Goal: Information Seeking & Learning: Learn about a topic

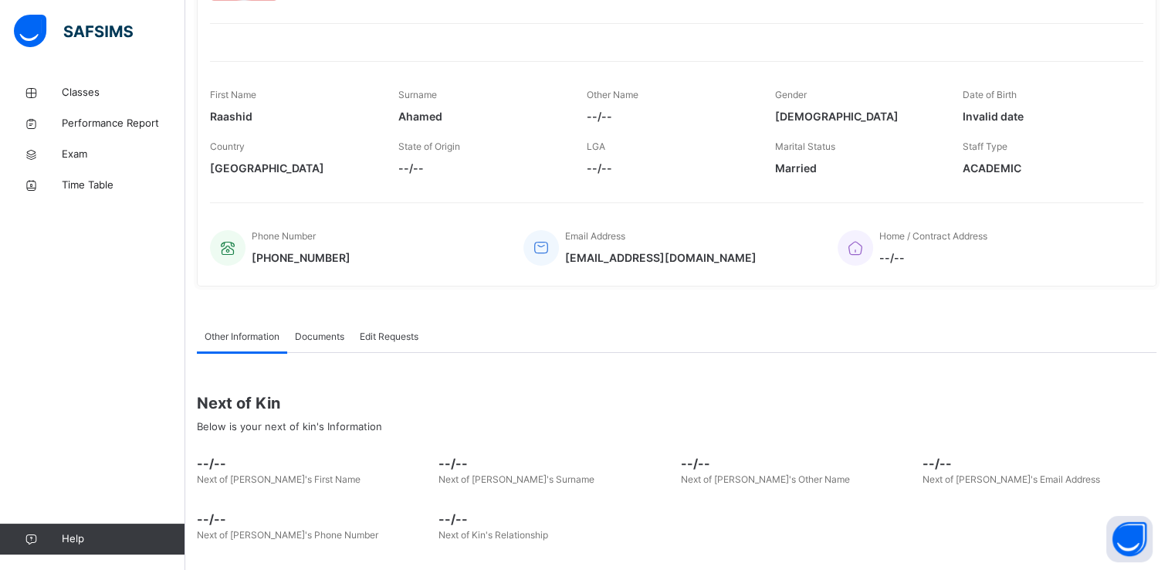
scroll to position [238, 0]
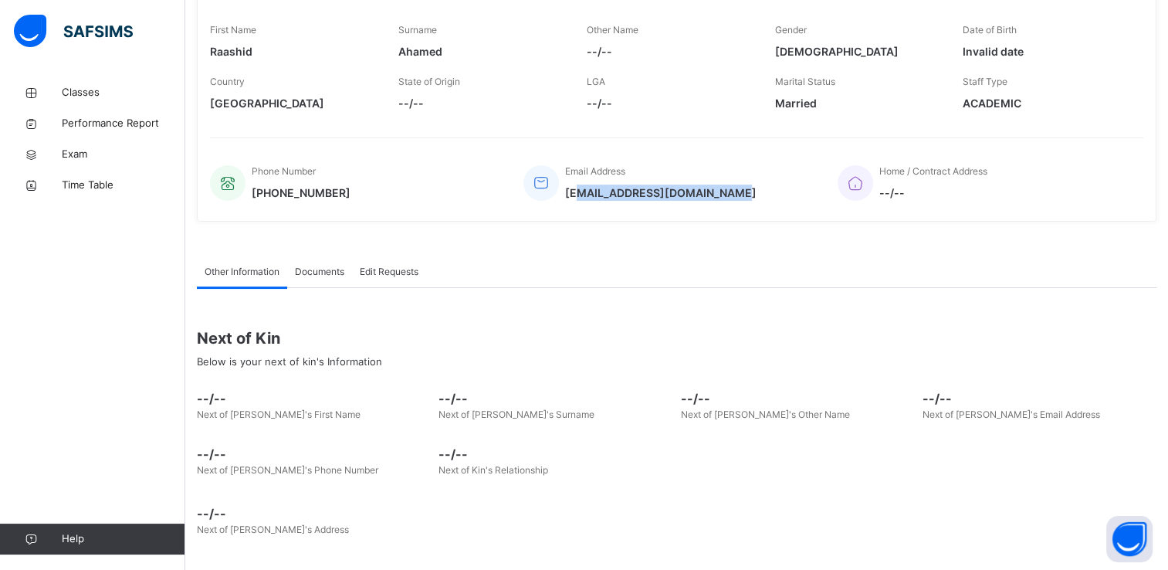
drag, startPoint x: 577, startPoint y: 188, endPoint x: 768, endPoint y: 185, distance: 190.7
click at [768, 185] on div "Email Address [EMAIL_ADDRESS][DOMAIN_NAME]" at bounding box center [668, 183] width 290 height 52
click at [765, 235] on div "Other Information Documents Edit Requests Other Information More Options Next o…" at bounding box center [677, 400] width 960 height 334
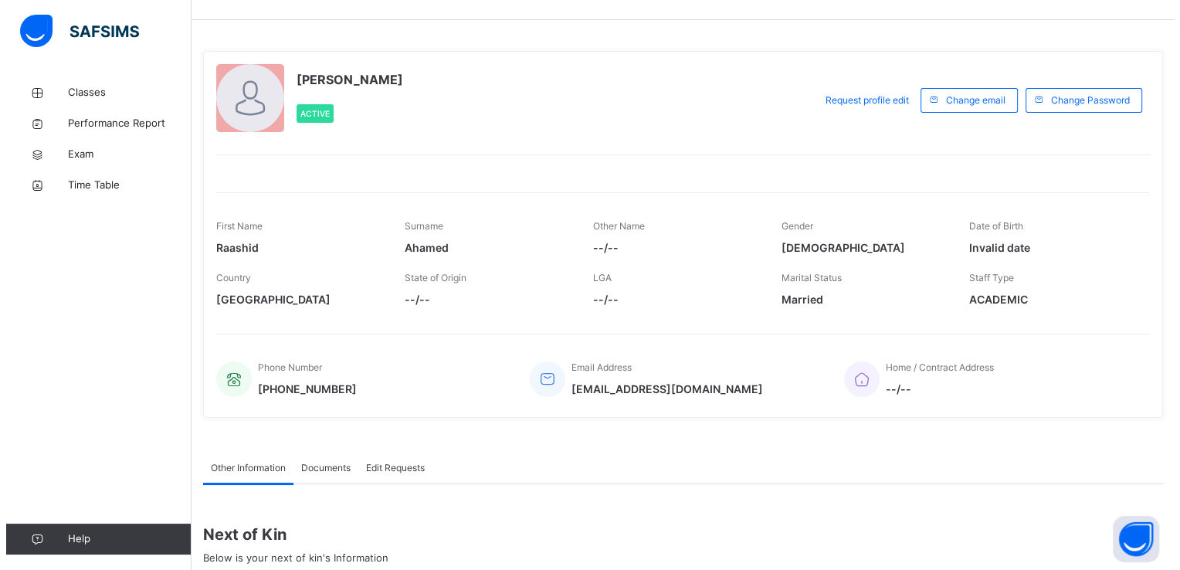
scroll to position [0, 0]
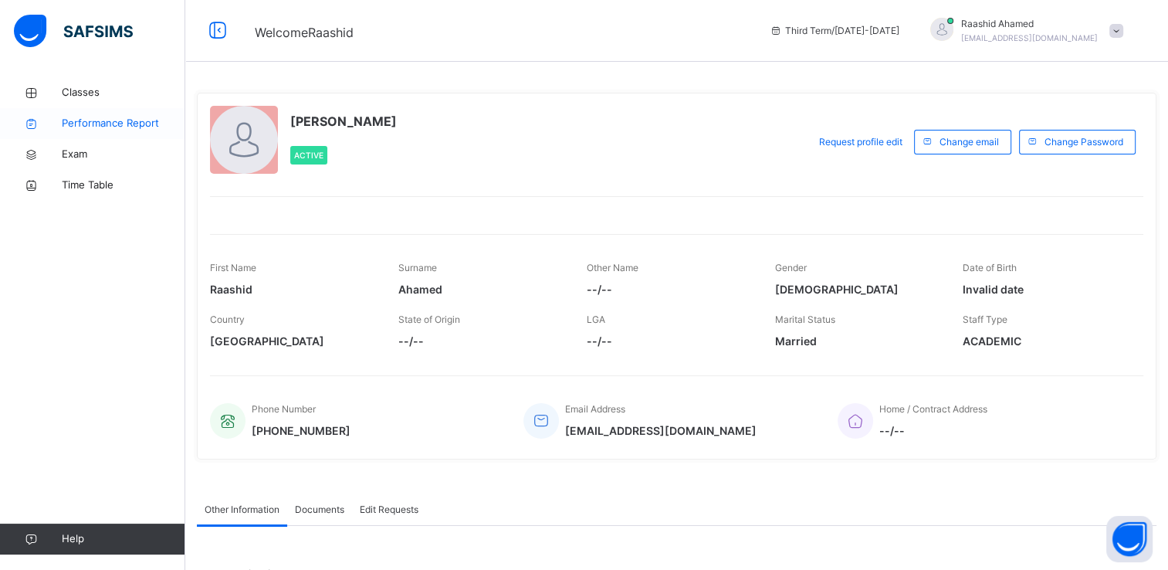
click at [136, 117] on span "Performance Report" at bounding box center [124, 123] width 124 height 15
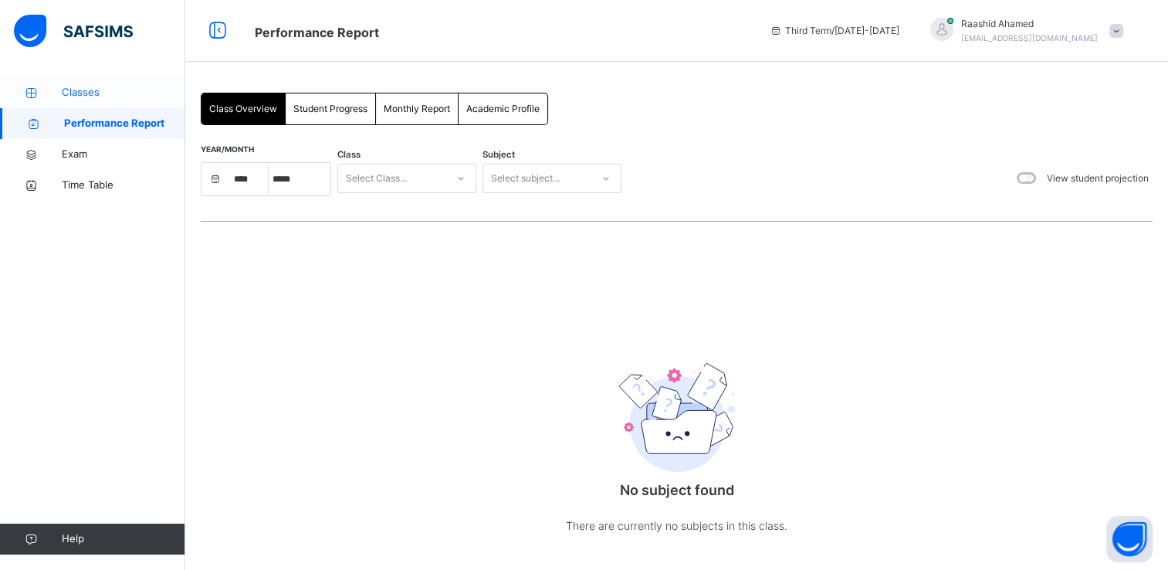
click at [148, 97] on span "Classes" at bounding box center [124, 92] width 124 height 15
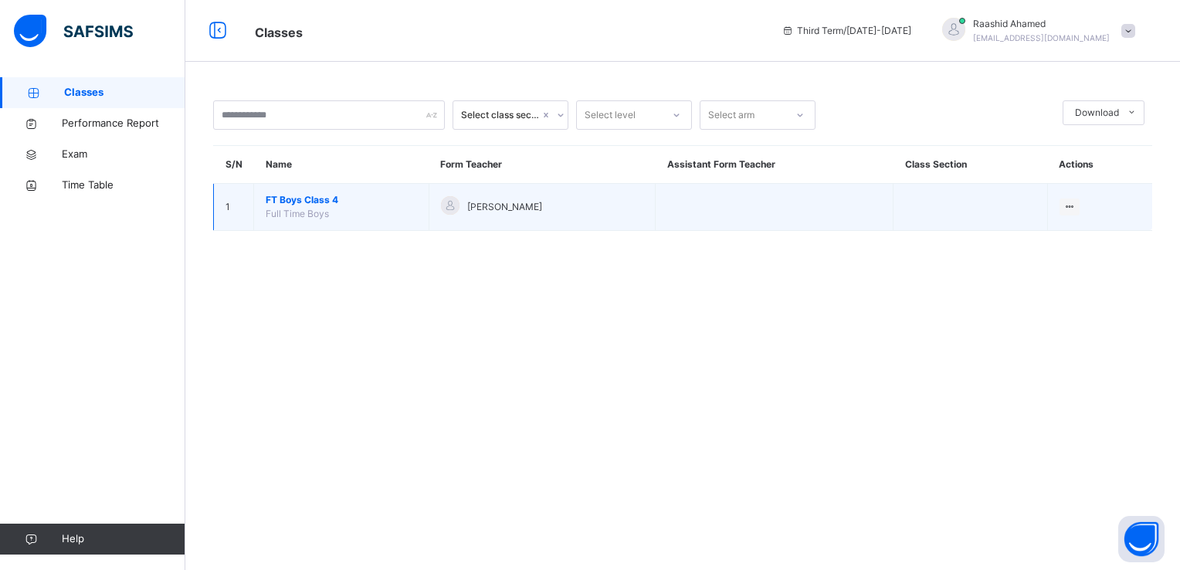
click at [318, 228] on td "FT Boys Class 4 Full Time Boys" at bounding box center [341, 207] width 175 height 47
